Goal: Information Seeking & Learning: Learn about a topic

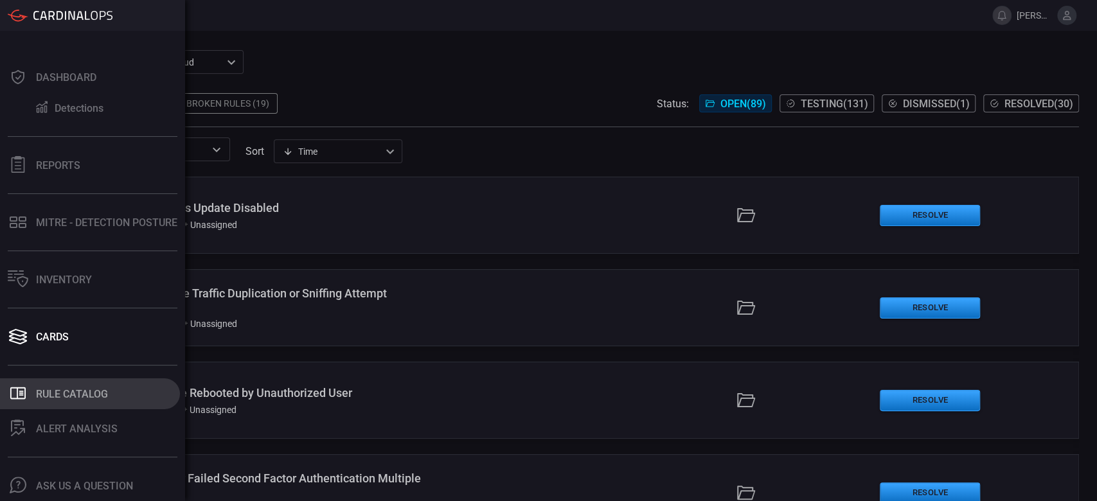
click at [82, 396] on div "Rule Catalog" at bounding box center [72, 394] width 72 height 12
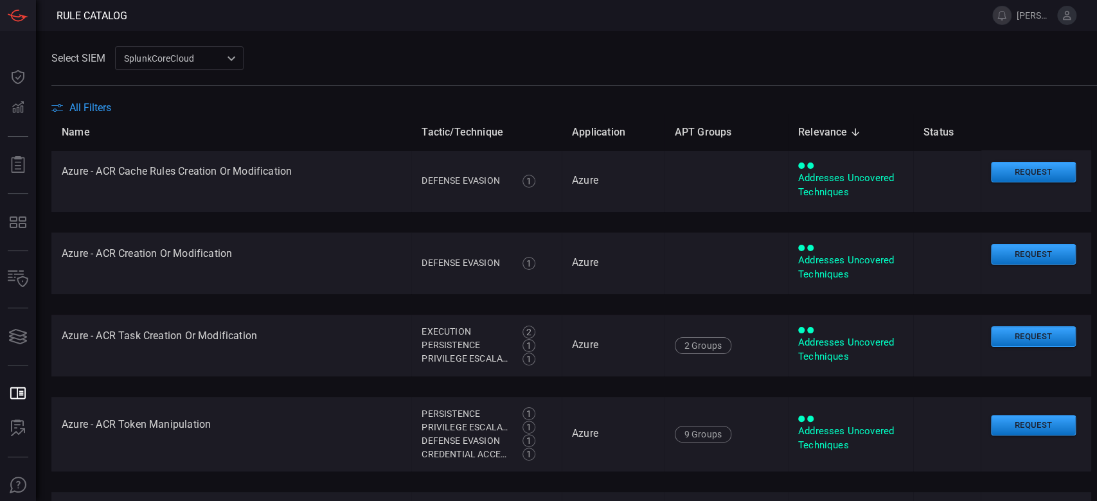
click at [71, 115] on th "Name" at bounding box center [231, 132] width 360 height 37
click at [71, 112] on span "All Filters" at bounding box center [90, 107] width 42 height 12
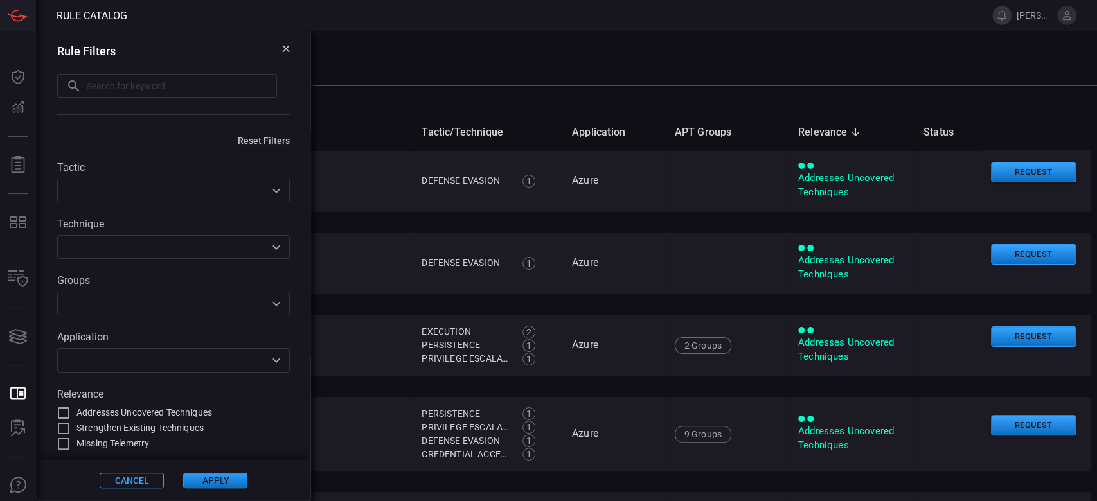
click at [98, 91] on input "text" at bounding box center [182, 86] width 190 height 24
paste input "Potential exfiltration via restic"
type input "Potential exfiltration via restic"
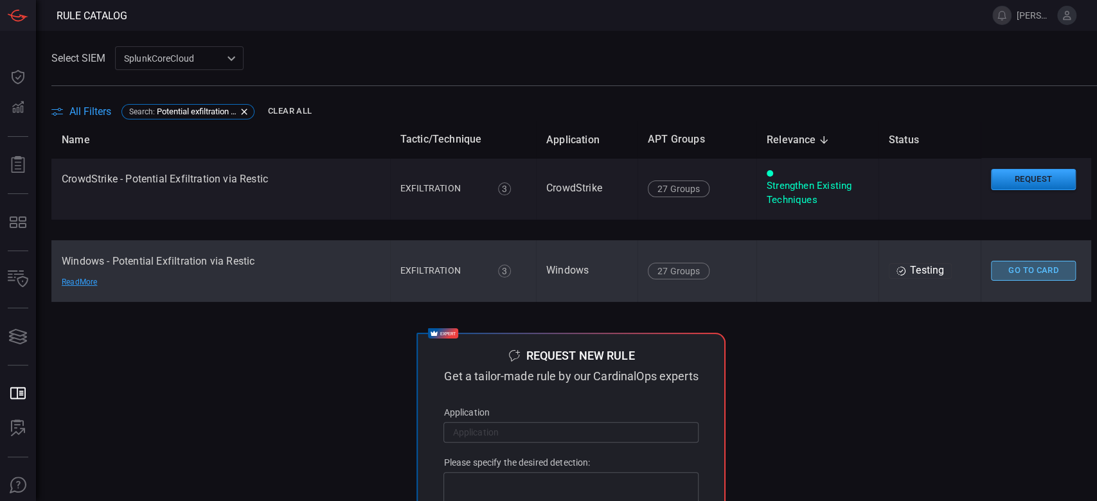
click at [996, 269] on button "Go To Card" at bounding box center [1033, 271] width 85 height 20
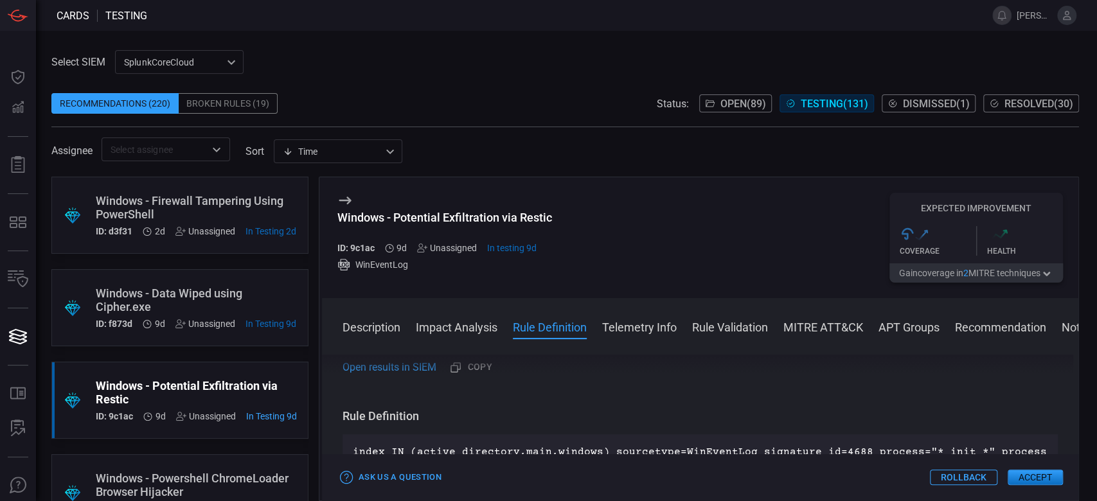
scroll to position [514, 0]
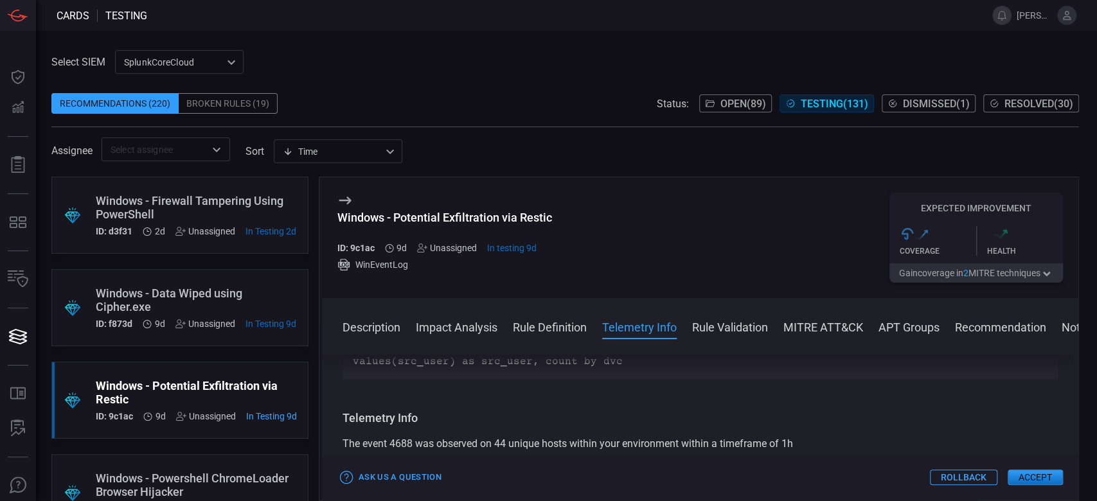
click at [839, 330] on button "MITRE ATT&CK" at bounding box center [823, 326] width 80 height 15
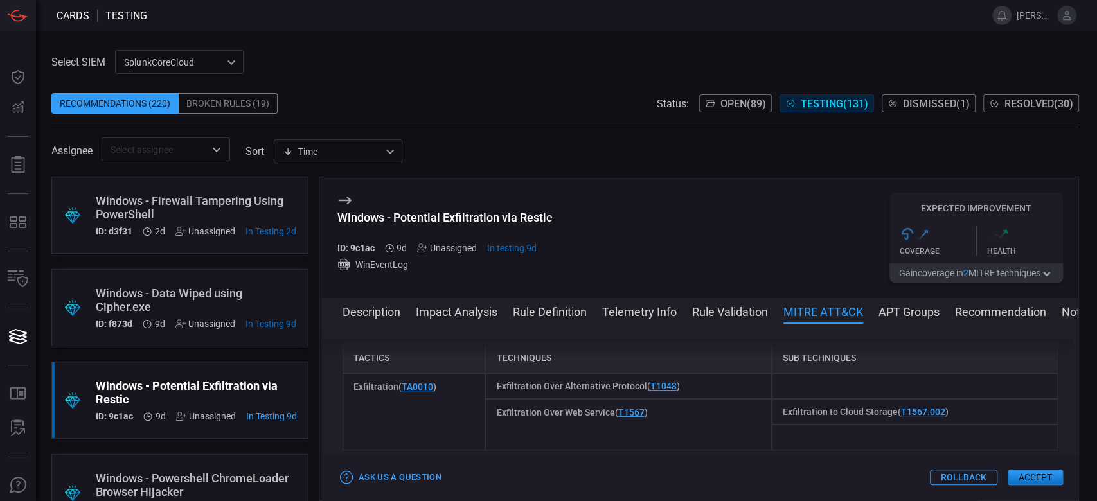
scroll to position [803, 0]
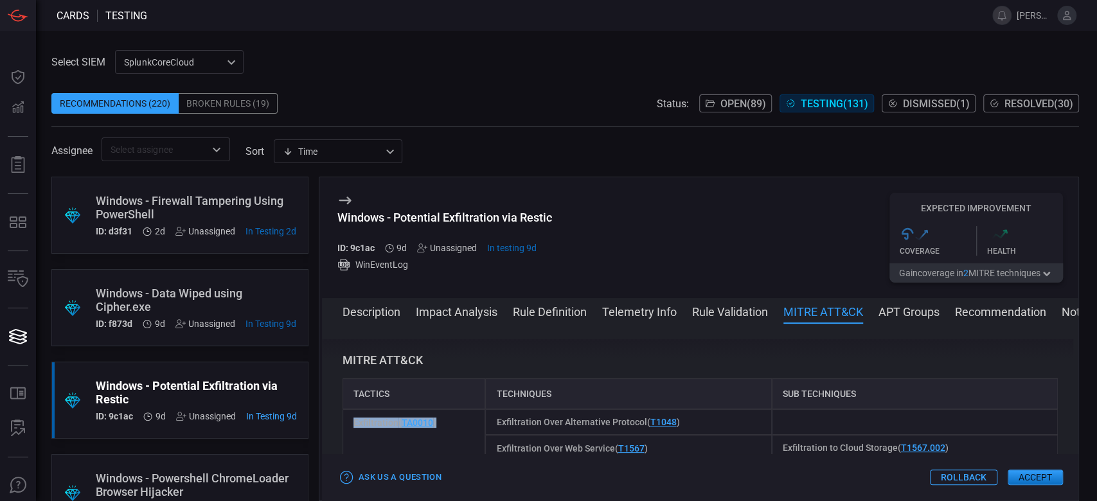
drag, startPoint x: 453, startPoint y: 418, endPoint x: 314, endPoint y: 423, distance: 138.9
click at [314, 423] on div ".suggested_cards_icon{fill:url(#suggested_cards_icon);} Windows - Firewall Tamp…" at bounding box center [564, 339] width 1027 height 324
copy span "Exfiltration ( TA0010 )"
drag, startPoint x: 694, startPoint y: 424, endPoint x: 488, endPoint y: 423, distance: 206.2
click at [488, 423] on div "Exfiltration Over Alternative Protocol ( T1048 )" at bounding box center [628, 422] width 286 height 26
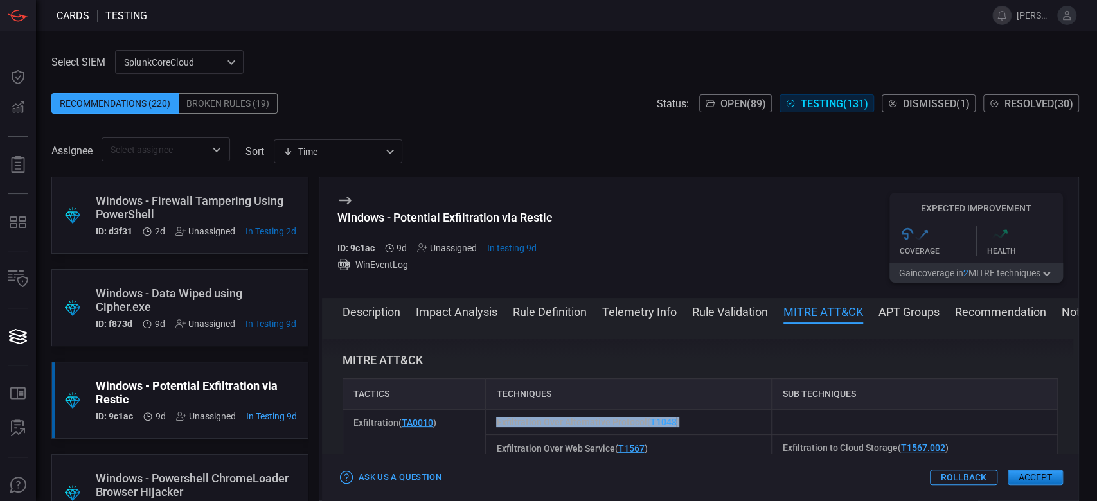
copy span "Exfiltration Over Alternative Protocol ( T1048 )"
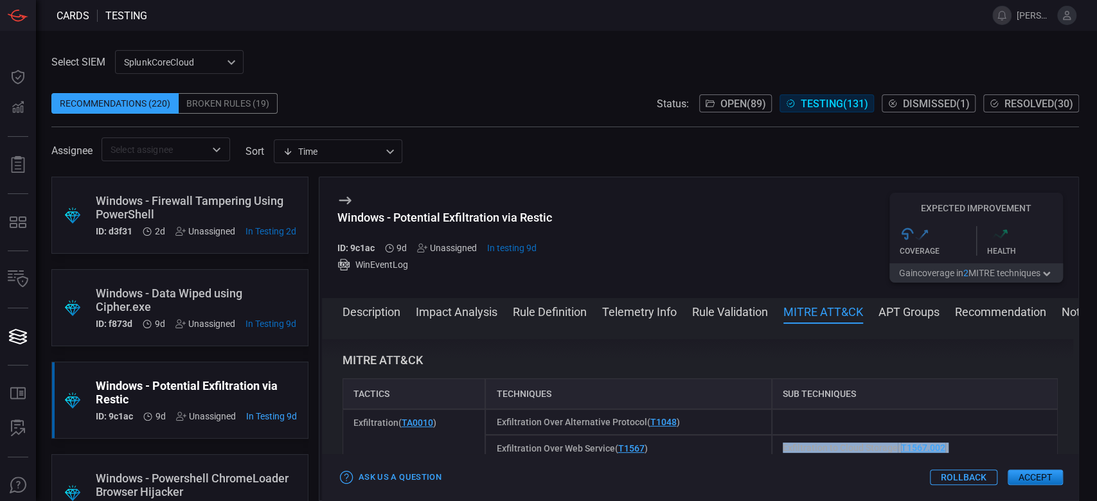
drag, startPoint x: 949, startPoint y: 444, endPoint x: 775, endPoint y: 442, distance: 173.5
click at [775, 442] on div "Exfiltration to Cloud Storage ( T1567.002 )" at bounding box center [915, 448] width 286 height 26
copy span "Exfiltration to Cloud Storage ( T1567.002 )"
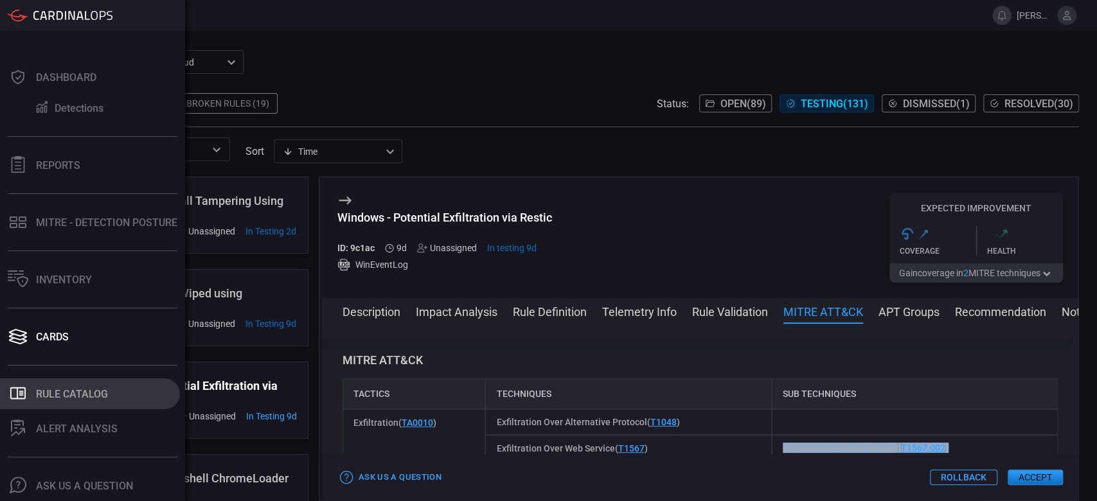
click at [53, 394] on div "Rule Catalog" at bounding box center [72, 394] width 72 height 12
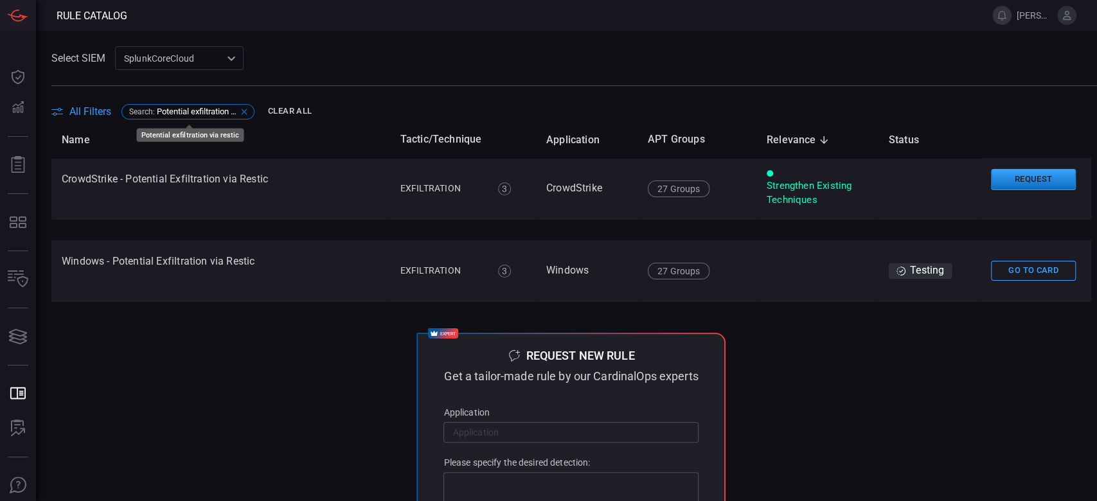
click at [198, 107] on span "Potential exfiltration via restic" at bounding box center [197, 112] width 80 height 10
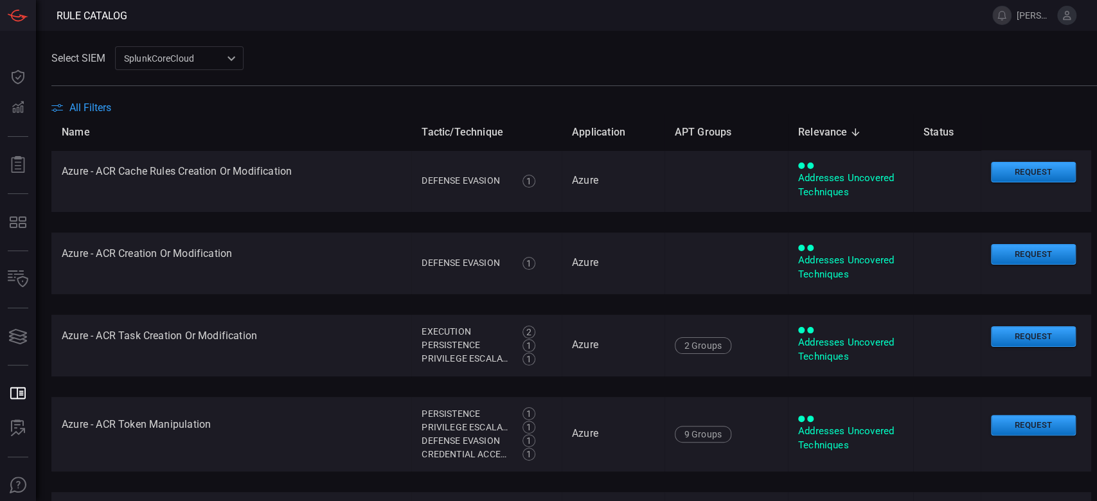
click at [93, 103] on span "All Filters" at bounding box center [90, 107] width 42 height 12
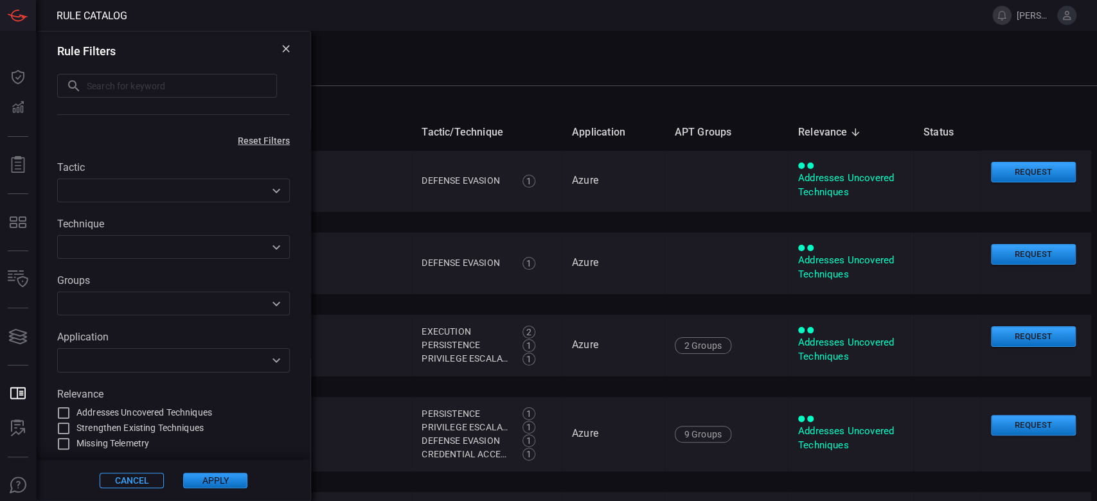
click at [129, 93] on input "text" at bounding box center [182, 86] width 190 height 24
paste input "Data wiped using Cipher.exe"
type input "Data wiped using Cipher.exe"
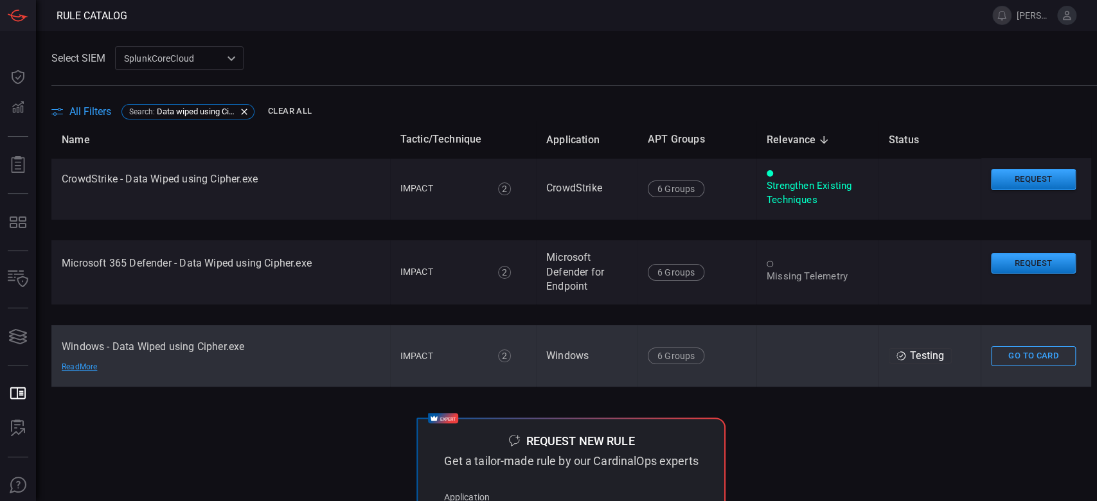
click at [288, 364] on td "Windows - Data Wiped using Cipher.exe Read More" at bounding box center [220, 356] width 339 height 62
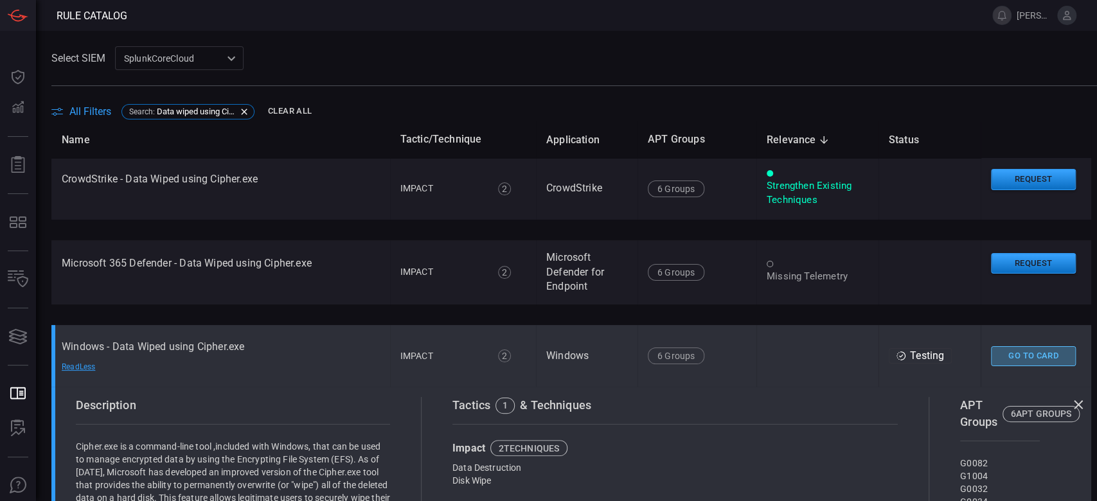
click at [991, 359] on button "Go To Card" at bounding box center [1033, 356] width 85 height 20
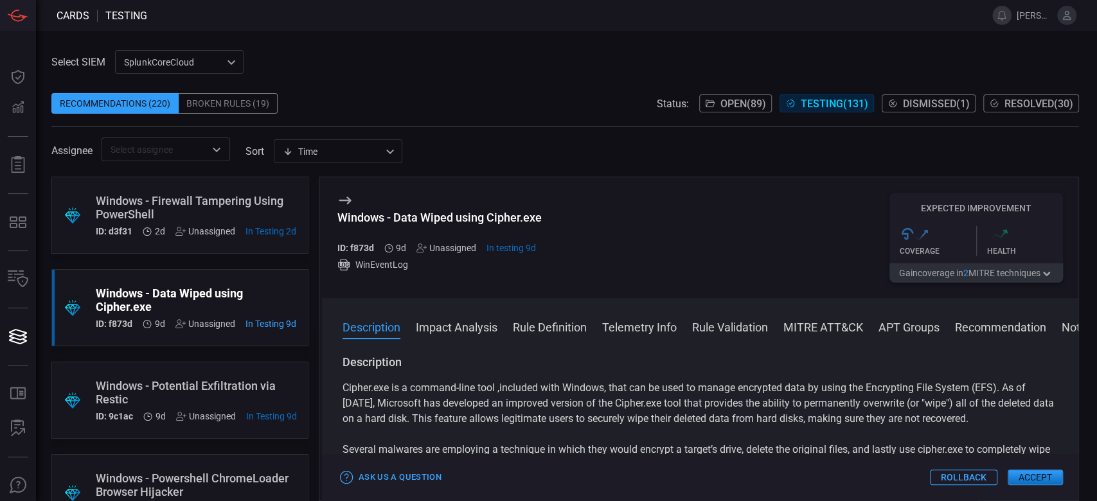
click at [797, 326] on button "MITRE ATT&CK" at bounding box center [823, 326] width 80 height 15
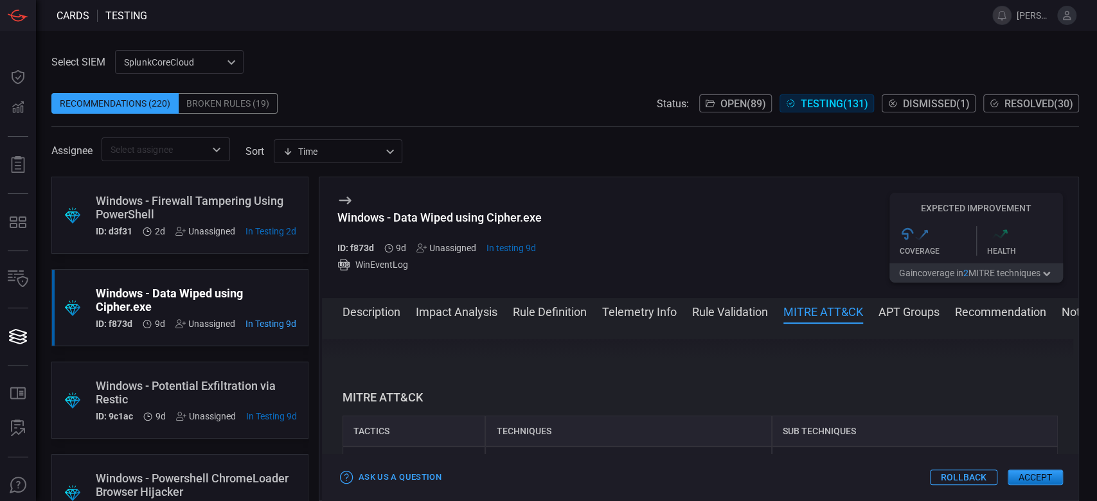
scroll to position [834, 0]
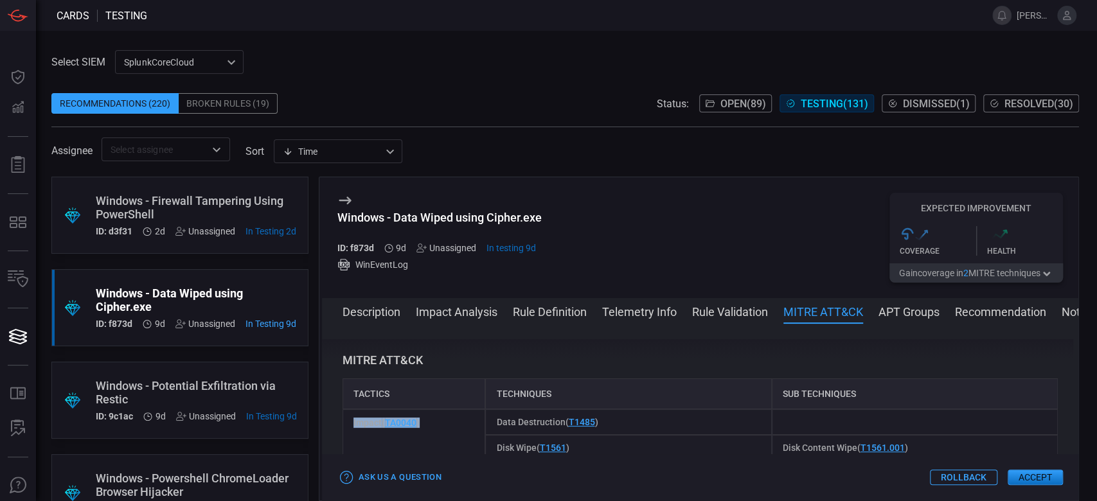
drag, startPoint x: 407, startPoint y: 423, endPoint x: 347, endPoint y: 414, distance: 61.0
click at [347, 414] on div "Impact ( TA0040 )" at bounding box center [413, 434] width 143 height 51
copy span "Impact ( TA0040 )"
drag, startPoint x: 914, startPoint y: 452, endPoint x: 768, endPoint y: 448, distance: 145.9
click at [772, 448] on div "Disk Content Wipe ( T1561.001 )" at bounding box center [915, 448] width 286 height 26
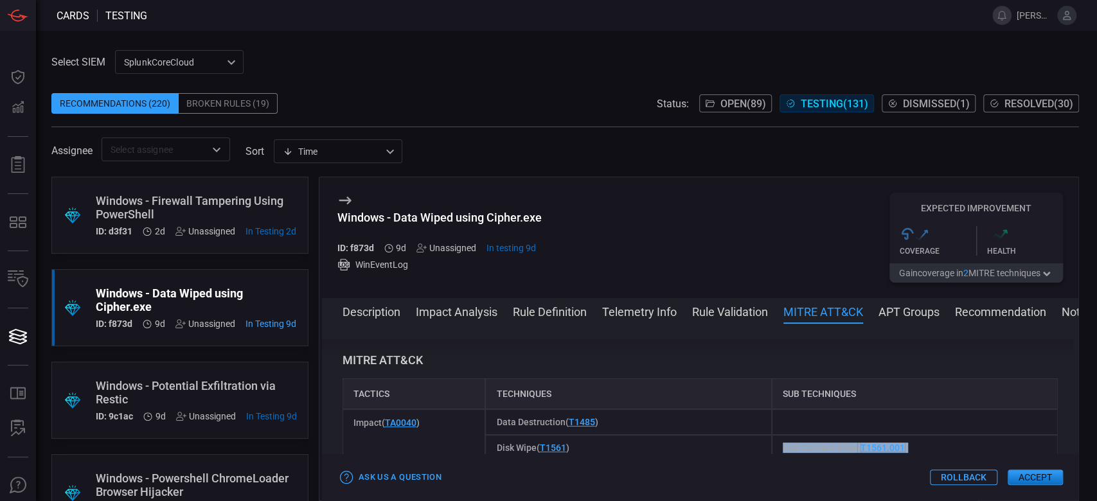
copy span "Disk Content Wipe ( T1561.001 )"
drag, startPoint x: 615, startPoint y: 425, endPoint x: 468, endPoint y: 428, distance: 147.1
click at [468, 428] on div "Impact ( TA0040 ) Data Destruction ( T1485 ) Disk Wipe ( T1561 ) Disk Content W…" at bounding box center [699, 434] width 715 height 51
copy div "Data Destruction ( T1485 )"
click at [628, 407] on div "Techniques" at bounding box center [628, 393] width 286 height 31
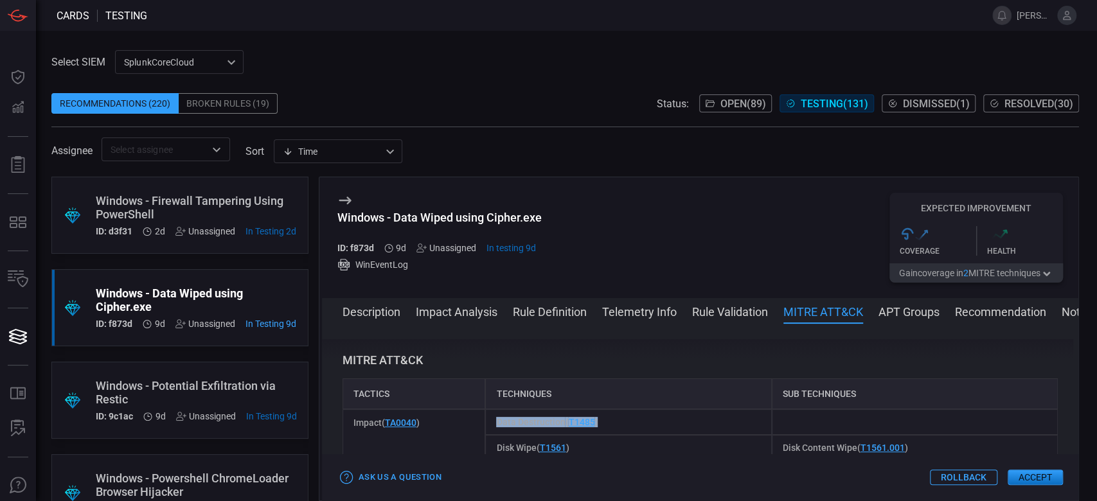
drag, startPoint x: 606, startPoint y: 423, endPoint x: 492, endPoint y: 424, distance: 114.3
click at [492, 424] on div "Data Destruction ( T1485 )" at bounding box center [628, 422] width 286 height 26
copy span "Data Destruction ( T1485 )"
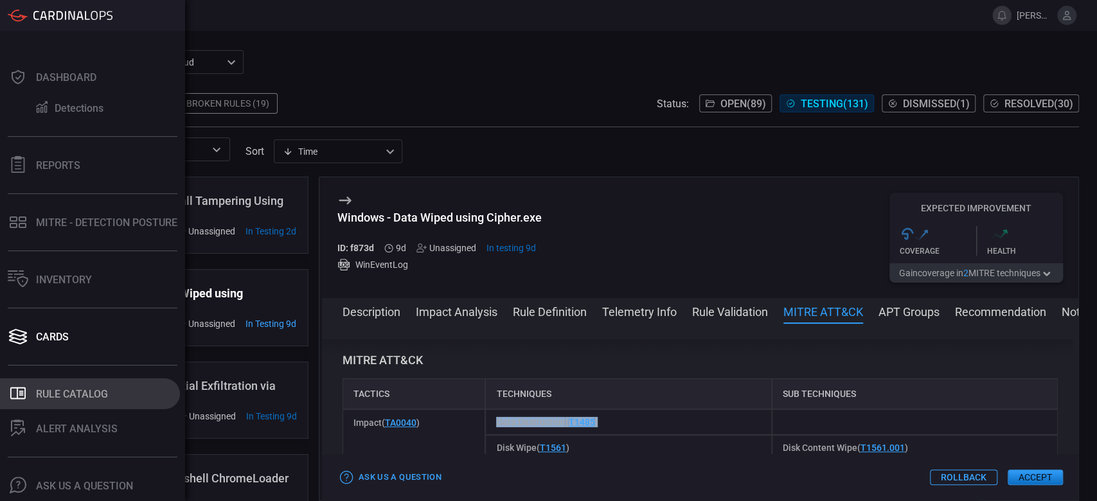
scroll to position [34, 0]
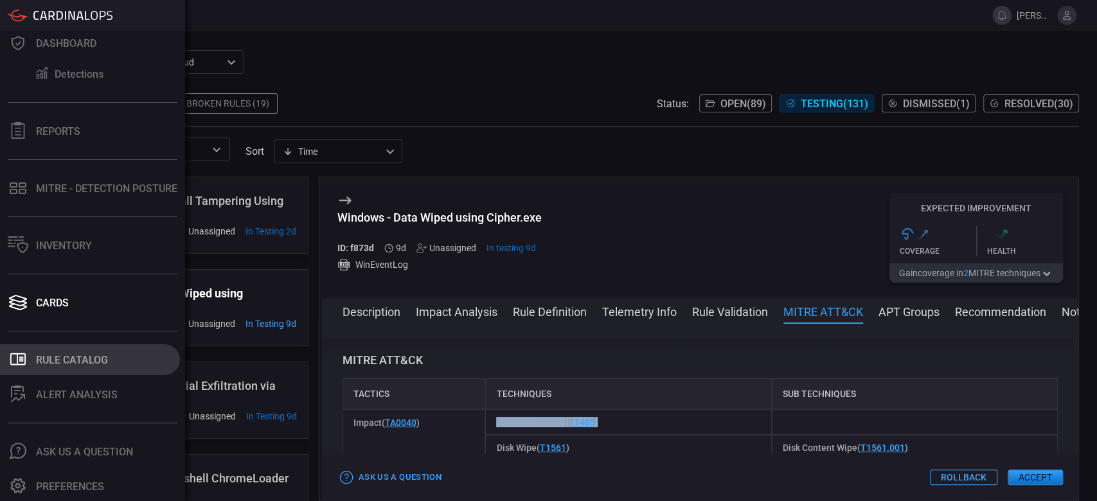
click at [57, 357] on div "Rule Catalog" at bounding box center [72, 360] width 72 height 12
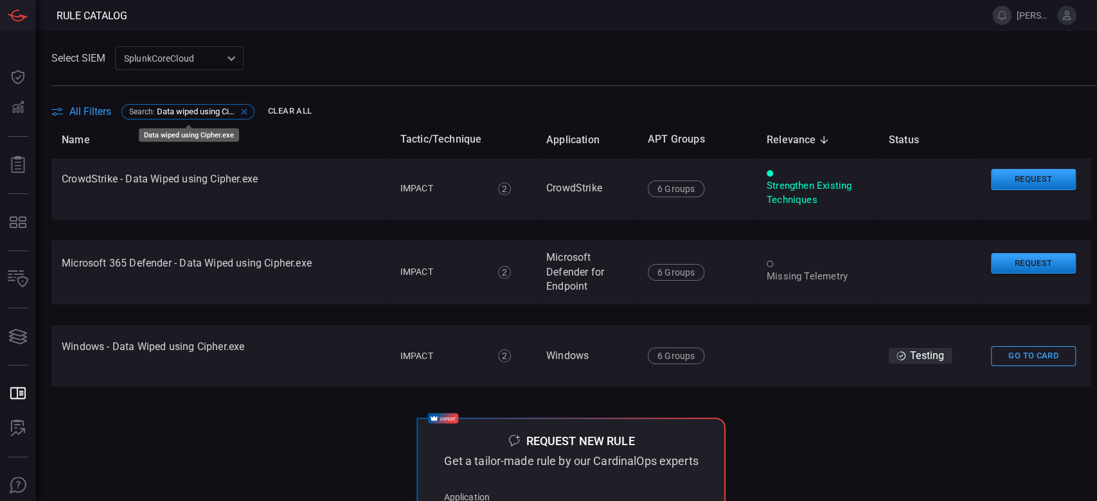
click at [165, 109] on span "Data wiped using Cipher.exe" at bounding box center [197, 112] width 80 height 10
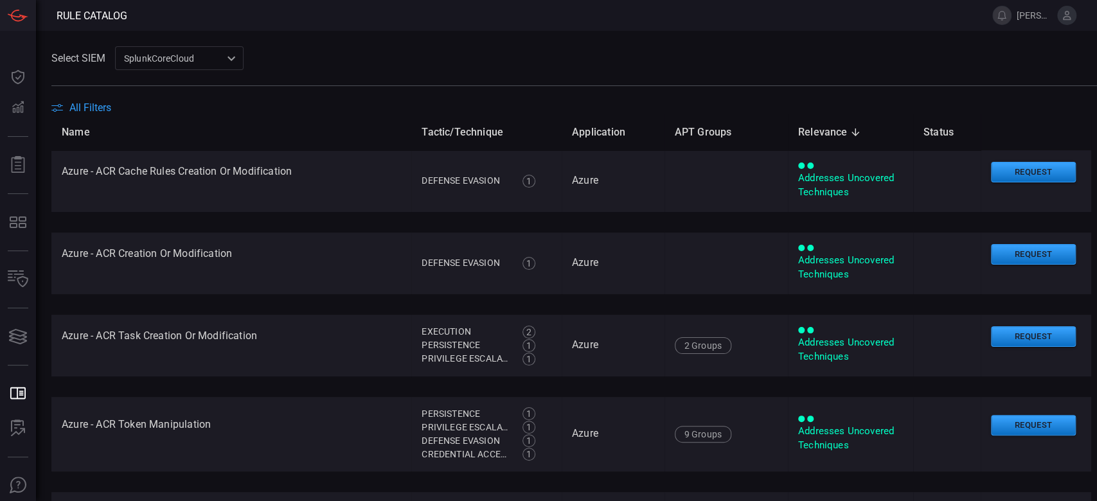
click at [145, 63] on div "SplunkCoreCloud f748d276-46a5-4bd3-b149-f2461a2fe2c5 ​" at bounding box center [179, 58] width 128 height 24
click at [91, 107] on div at bounding box center [548, 250] width 1097 height 501
click at [65, 100] on span at bounding box center [573, 93] width 1045 height 15
click at [65, 106] on button "All Filters" at bounding box center [81, 107] width 60 height 12
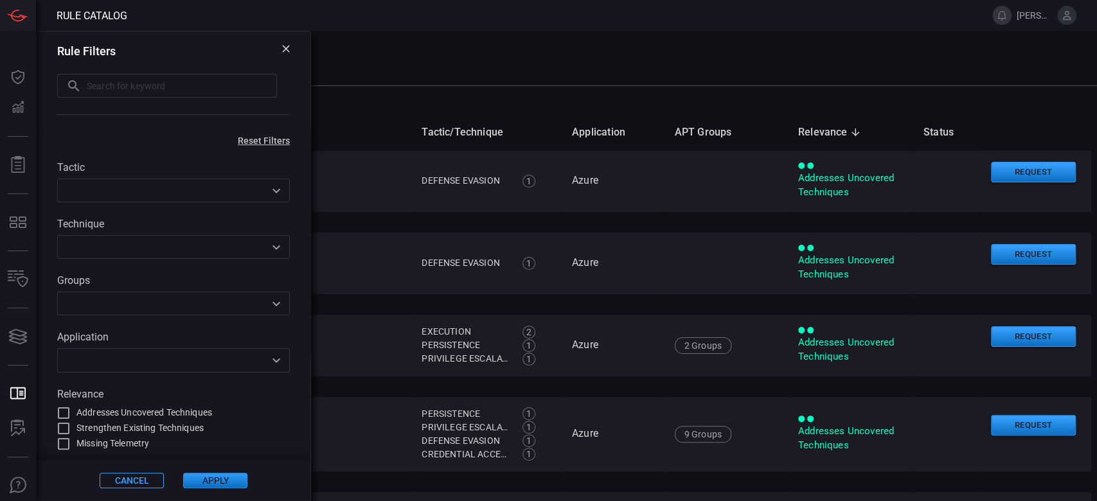
click at [163, 93] on input "text" at bounding box center [182, 86] width 190 height 24
paste input "Firewall tampering using powershell"
type input "Firewall tampering using powershell"
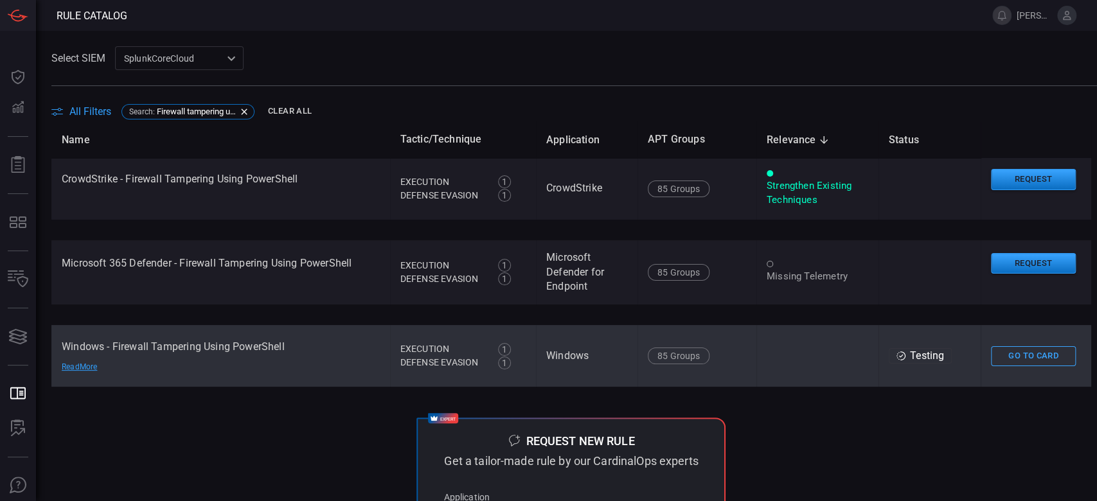
click at [283, 357] on td "Windows - Firewall Tampering Using PowerShell Read More" at bounding box center [220, 356] width 339 height 62
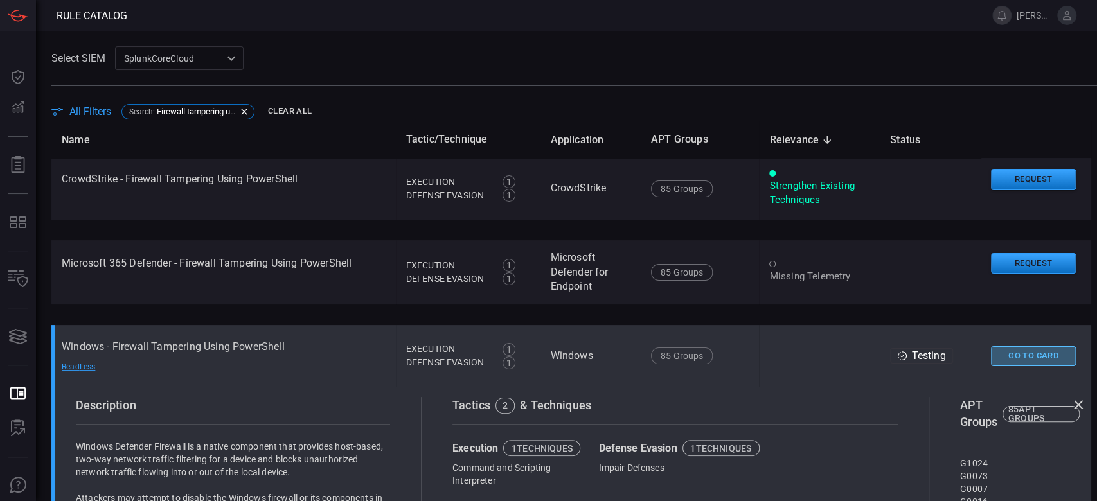
click at [1000, 362] on button "Go To Card" at bounding box center [1033, 356] width 85 height 20
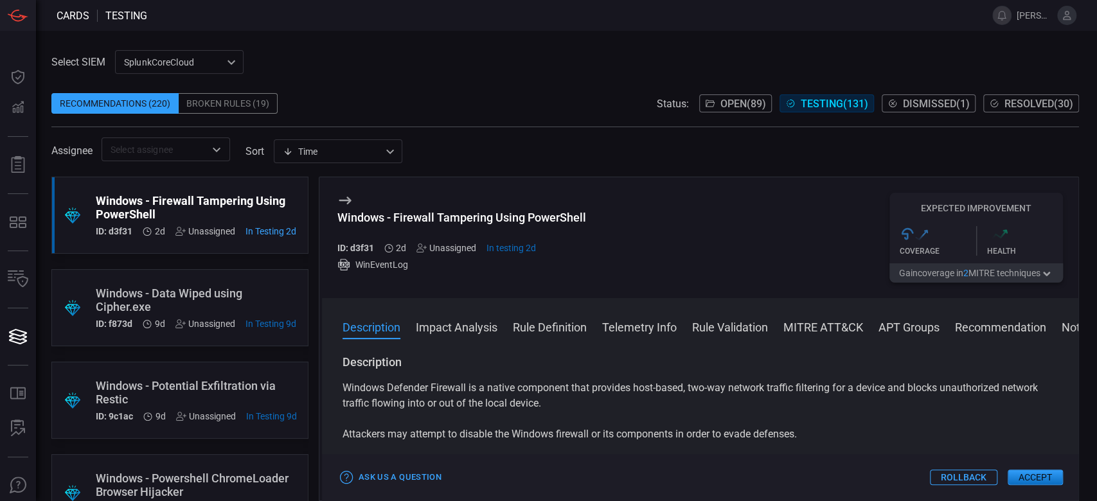
click at [806, 326] on button "MITRE ATT&CK" at bounding box center [823, 326] width 80 height 15
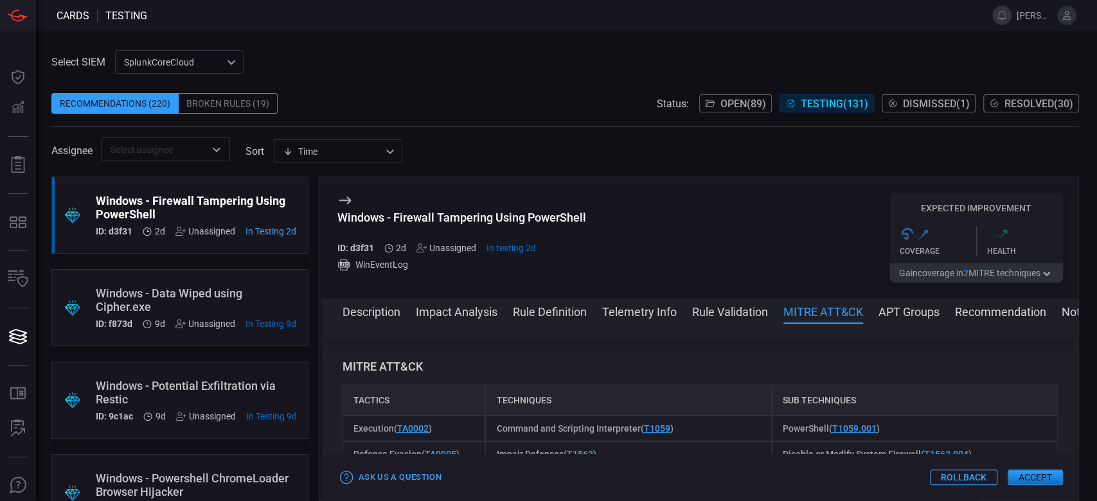
scroll to position [901, 0]
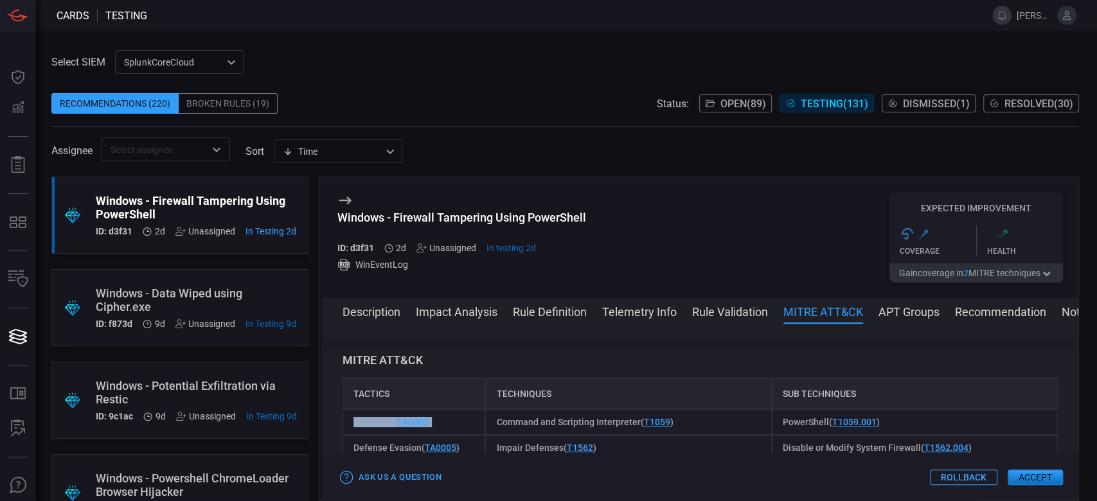
drag, startPoint x: 439, startPoint y: 428, endPoint x: 349, endPoint y: 418, distance: 90.6
click at [349, 418] on div "Execution ( TA0002 )" at bounding box center [413, 422] width 143 height 26
copy span "Execution ( TA0002 )"
drag, startPoint x: 719, startPoint y: 420, endPoint x: 495, endPoint y: 419, distance: 223.6
click at [495, 419] on div "Command and Scripting Interpreter ( T1059 )" at bounding box center [628, 422] width 286 height 26
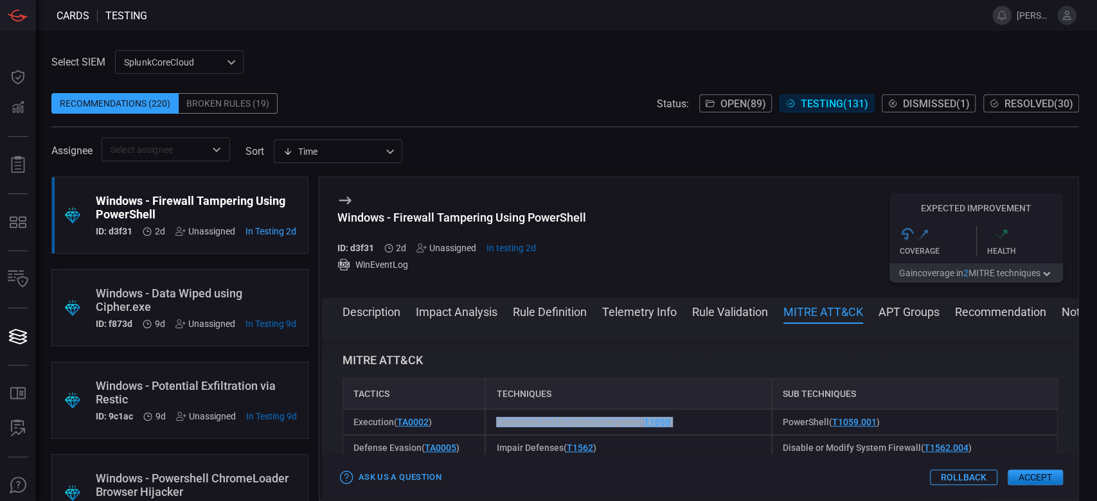
copy span "Command and Scripting Interpreter ( T1059 )"
drag, startPoint x: 886, startPoint y: 418, endPoint x: 766, endPoint y: 425, distance: 121.0
click at [772, 425] on div "PowerShell ( T1059.001 )" at bounding box center [915, 422] width 286 height 26
copy span "PowerShell ( T1059.001 )"
